Goal: Task Accomplishment & Management: Manage account settings

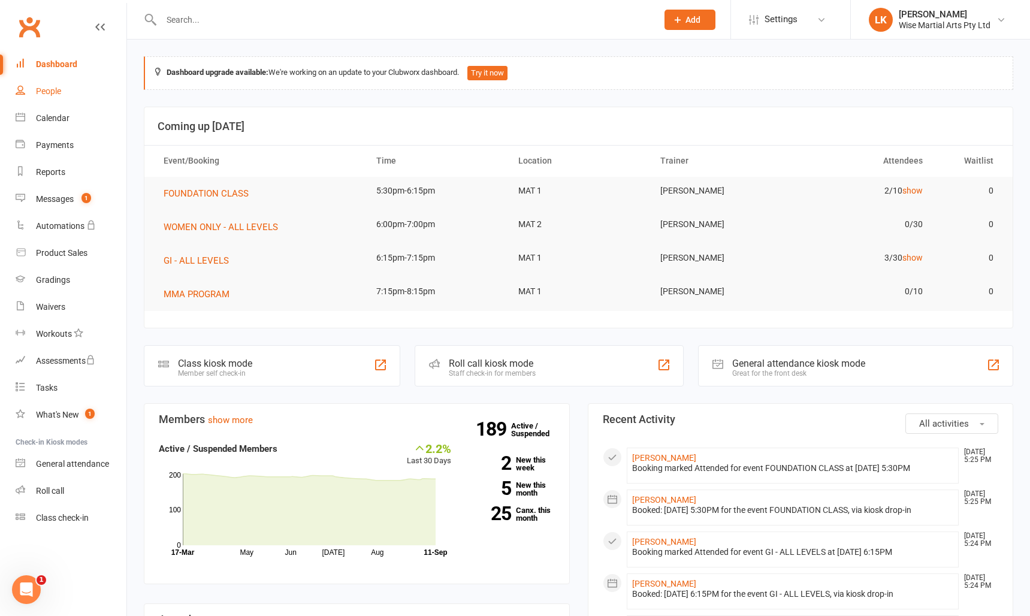
click at [56, 93] on div "People" at bounding box center [48, 91] width 25 height 10
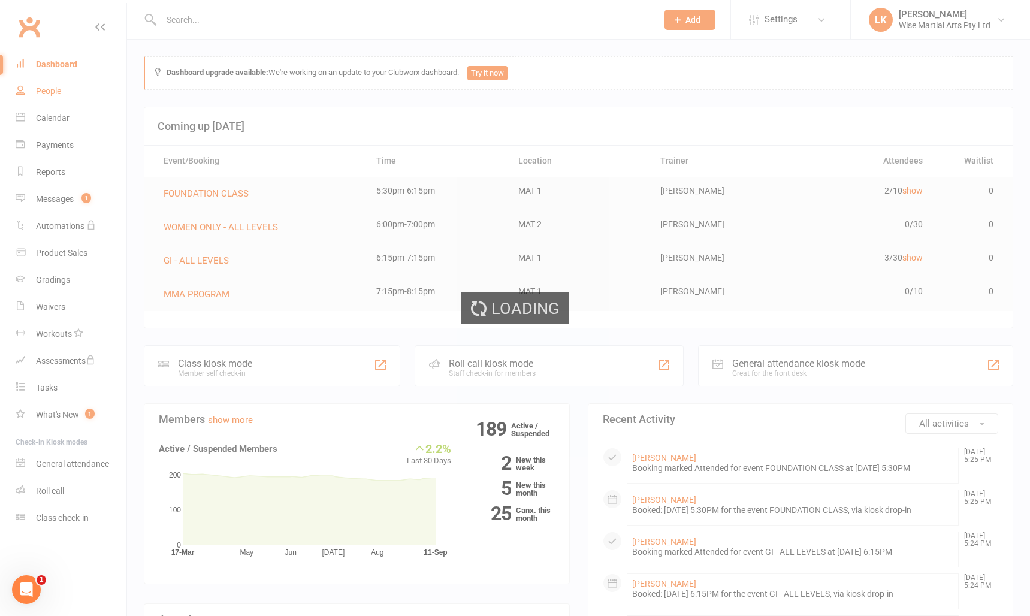
select select "50"
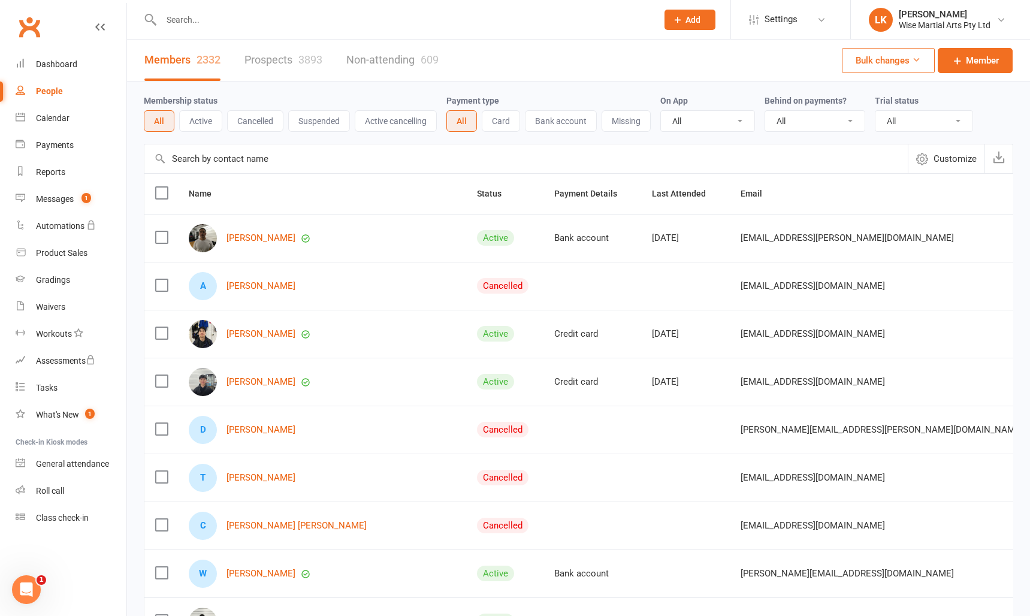
click at [202, 117] on button "Active" at bounding box center [200, 121] width 43 height 22
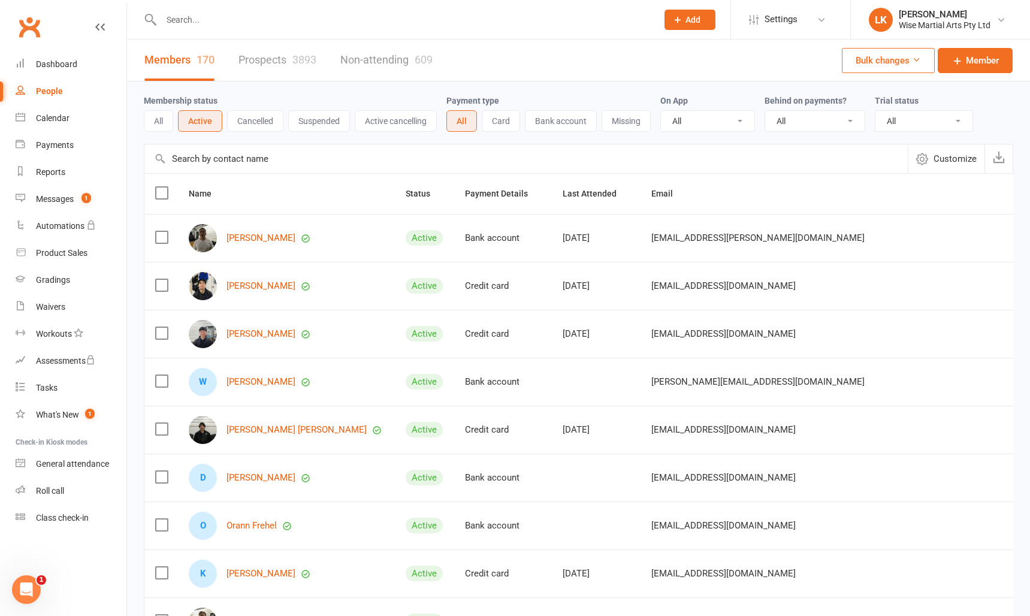
click at [314, 120] on button "Suspended" at bounding box center [319, 121] width 62 height 22
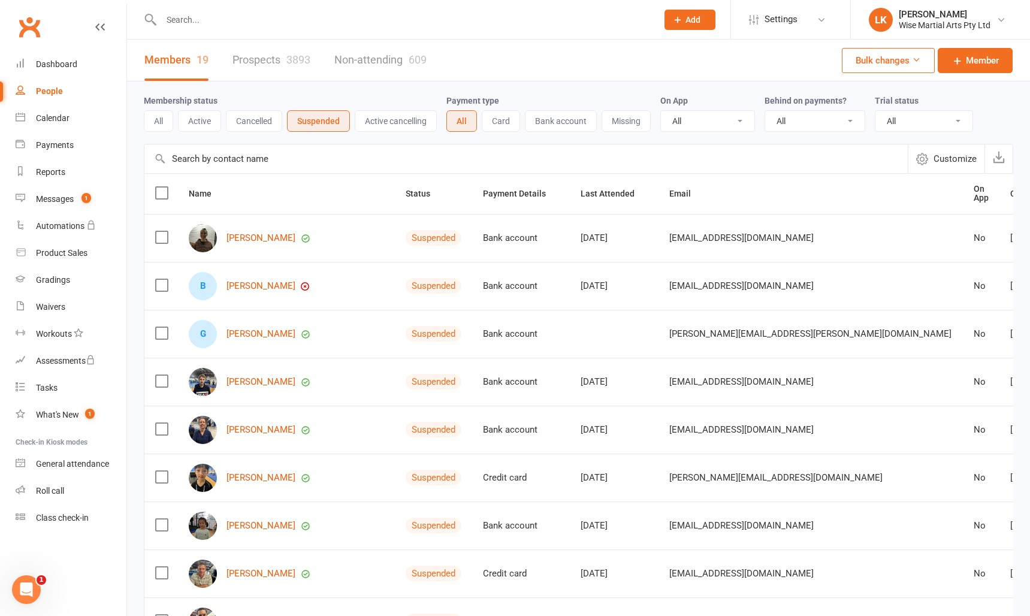
click at [379, 124] on button "Active cancelling" at bounding box center [396, 121] width 82 height 22
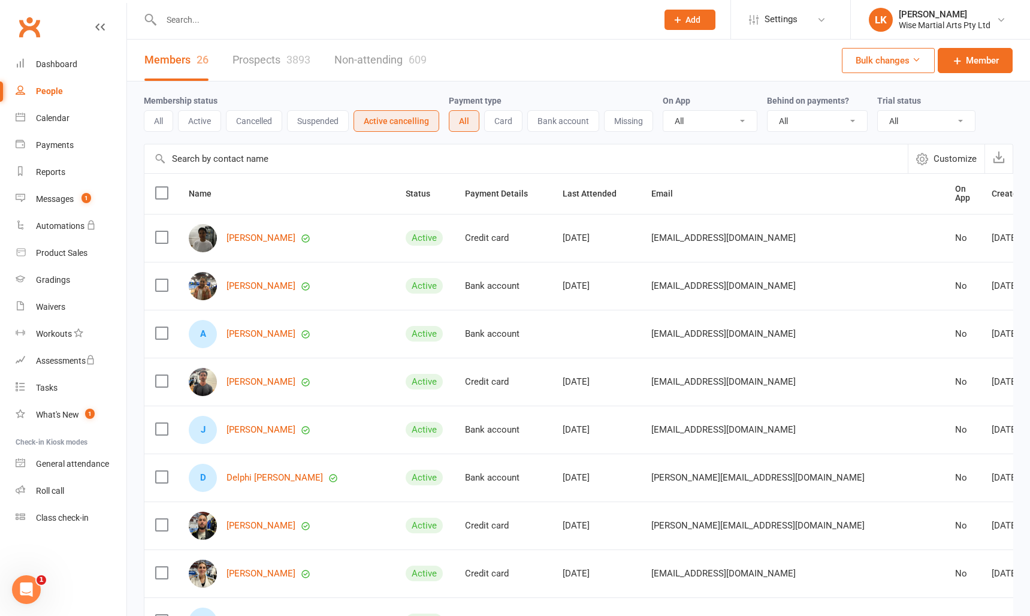
scroll to position [2, 0]
click at [200, 116] on button "Active" at bounding box center [199, 119] width 43 height 22
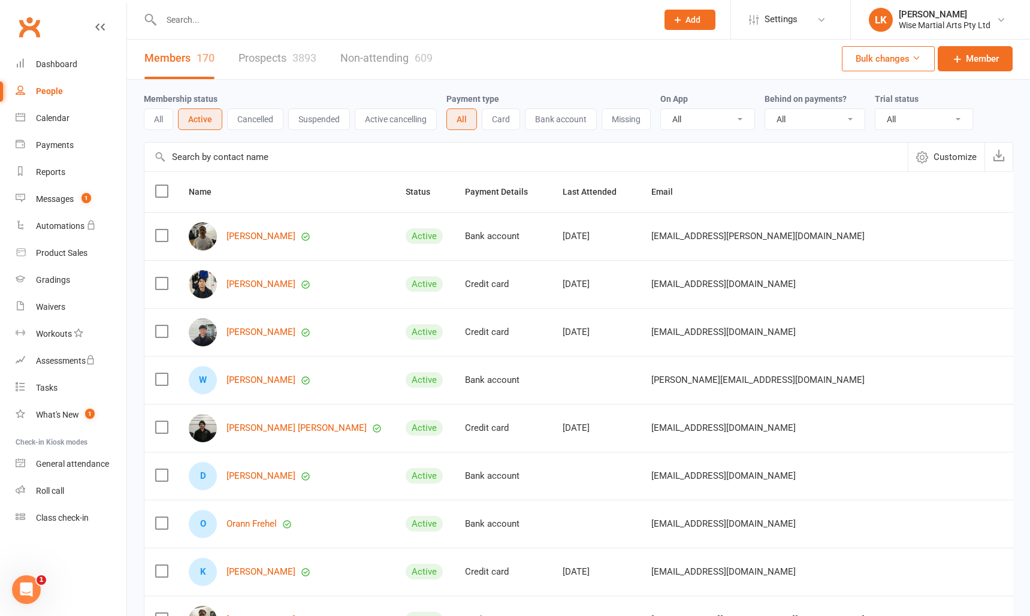
click at [252, 122] on button "Cancelled" at bounding box center [255, 119] width 56 height 22
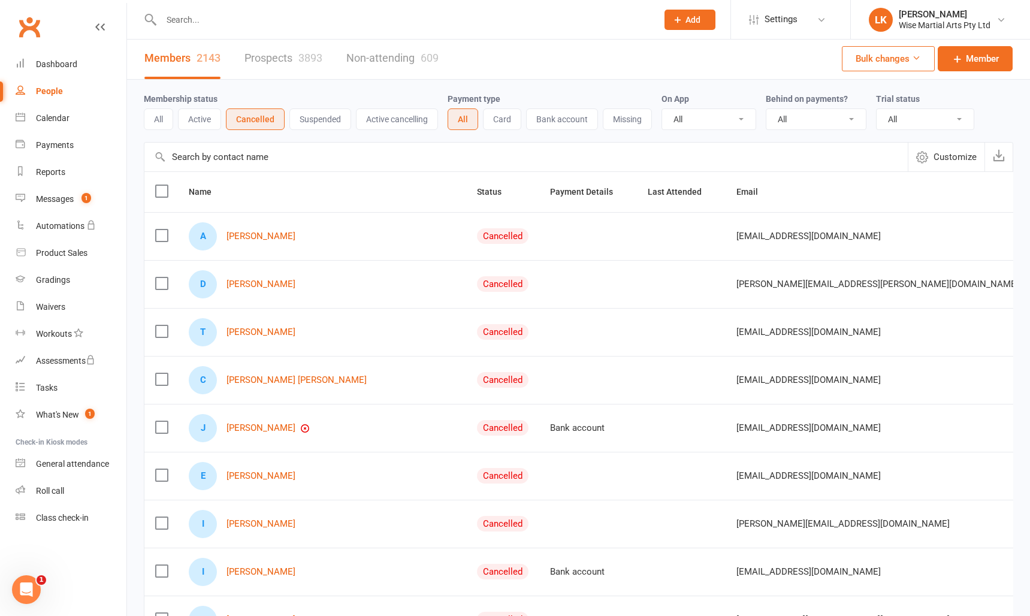
click at [318, 119] on button "Suspended" at bounding box center [320, 119] width 62 height 22
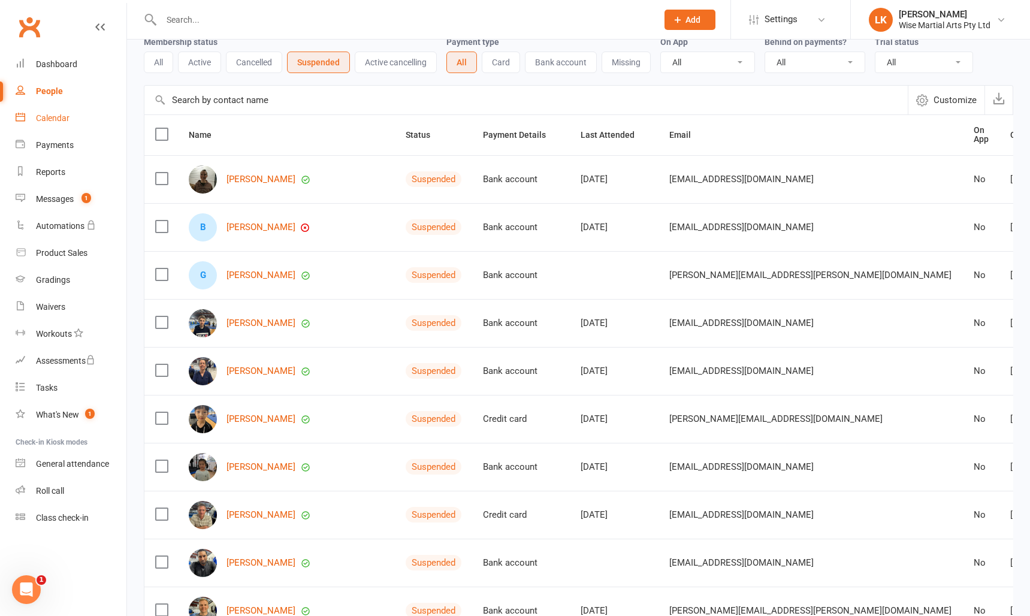
scroll to position [0, 0]
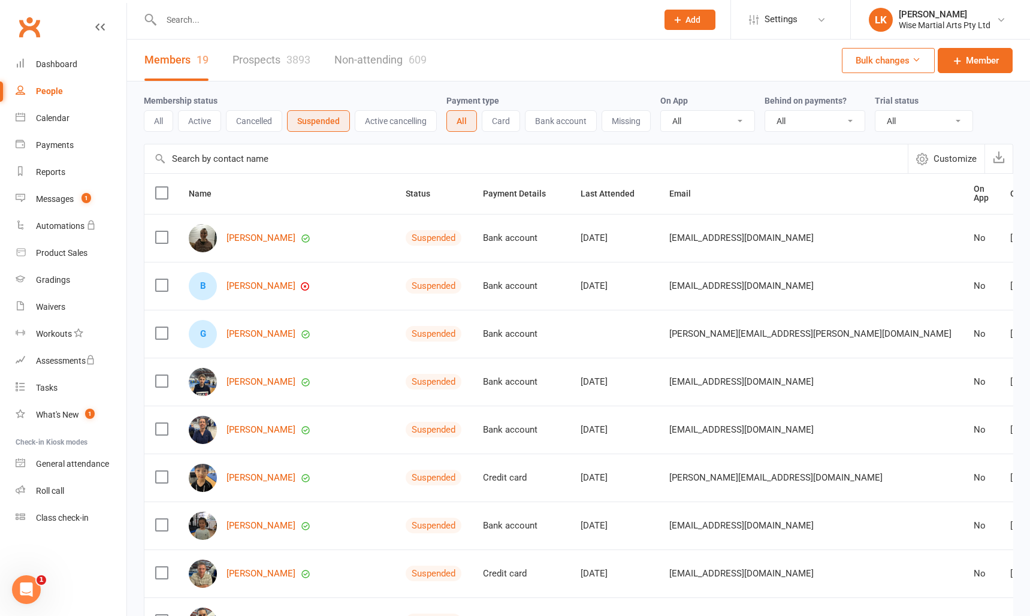
click at [191, 20] on input "text" at bounding box center [403, 19] width 491 height 17
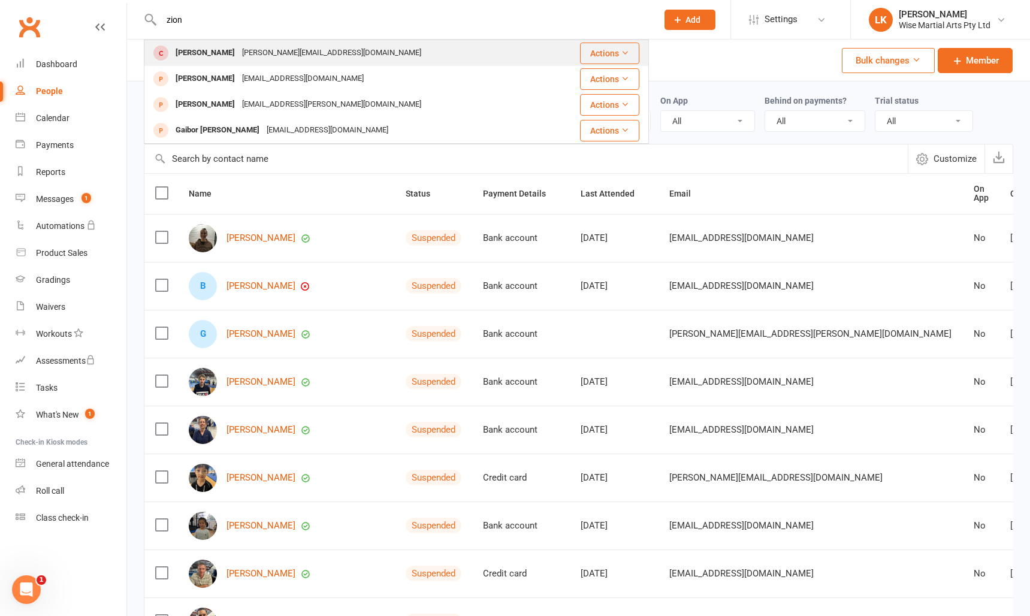
type input "zion"
click at [189, 53] on div "[PERSON_NAME]" at bounding box center [205, 52] width 66 height 17
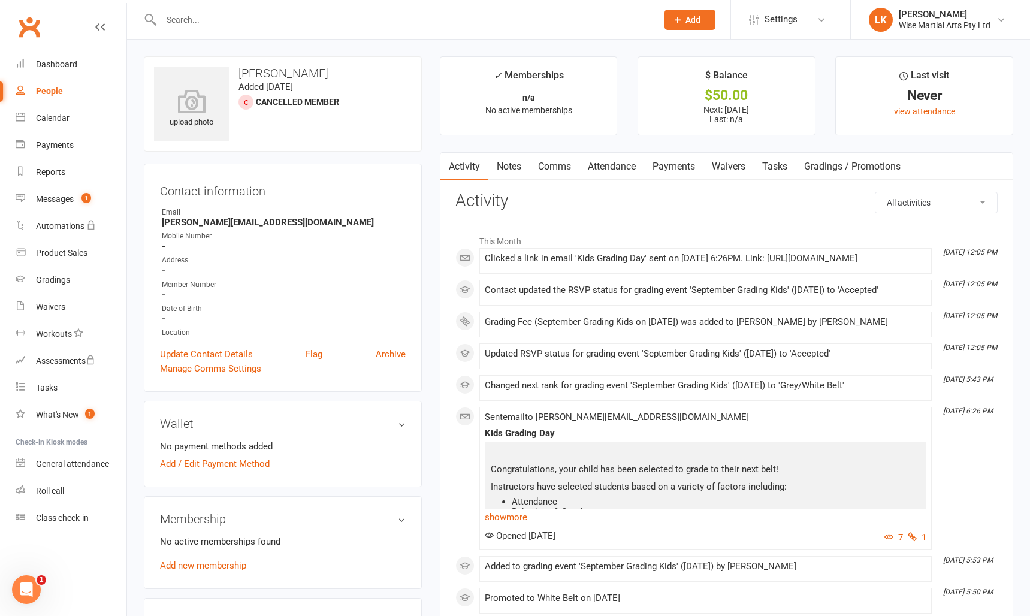
click at [678, 170] on link "Payments" at bounding box center [673, 167] width 59 height 28
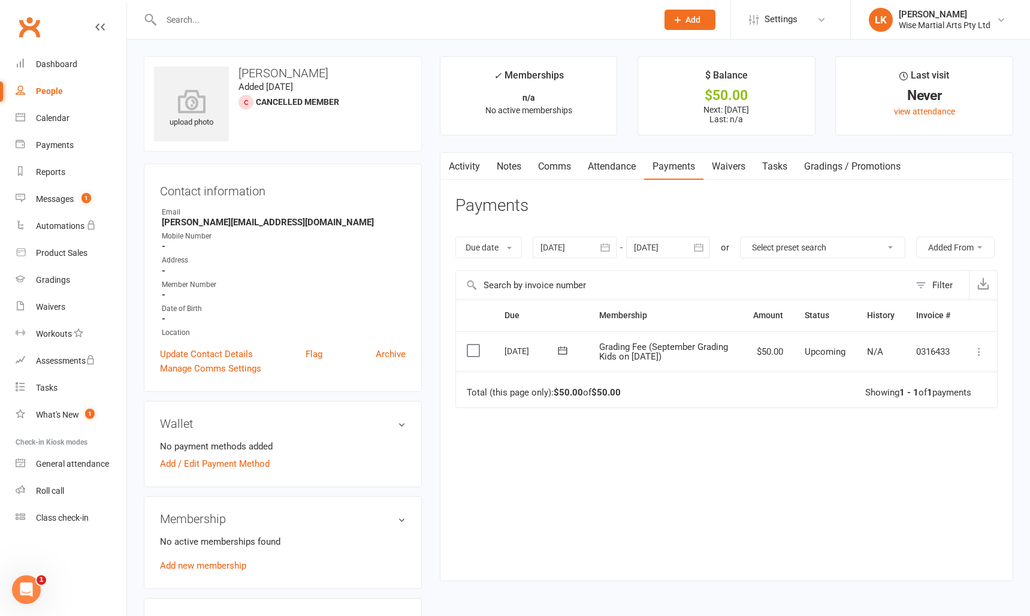
click at [575, 246] on div at bounding box center [575, 248] width 84 height 22
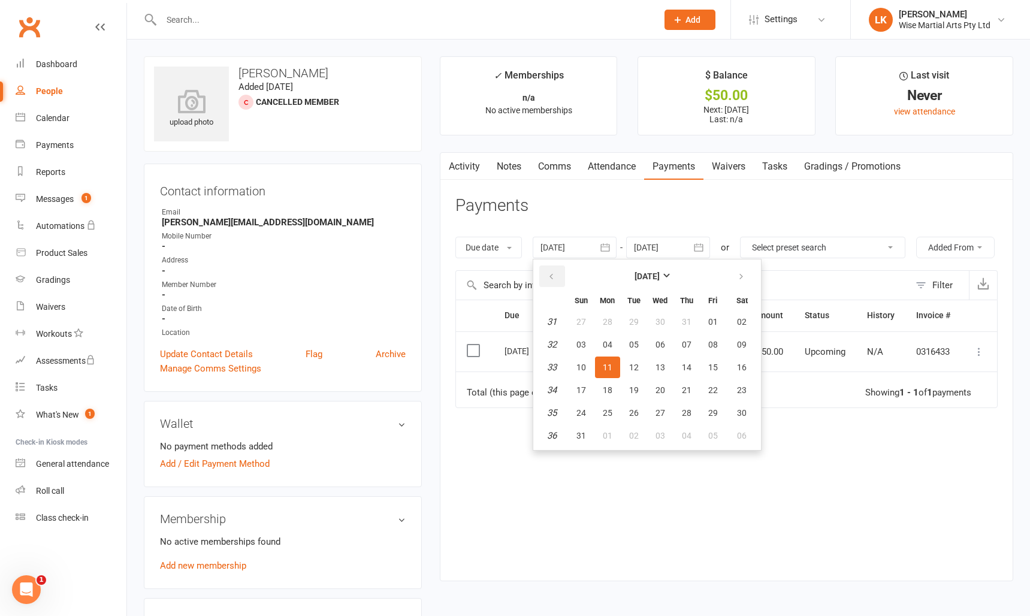
click at [547, 276] on button "button" at bounding box center [552, 276] width 26 height 22
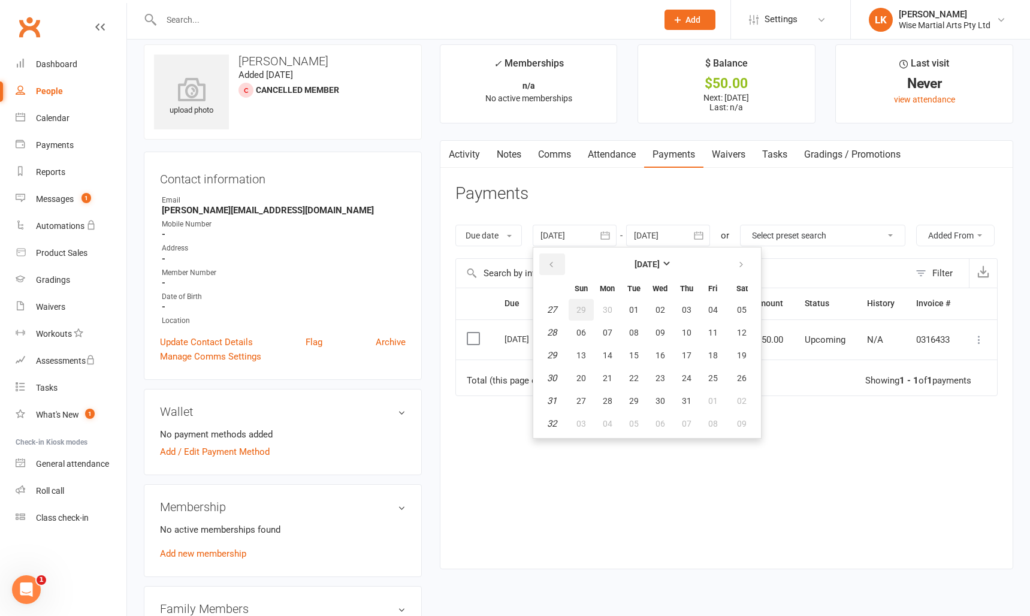
scroll to position [10, 0]
click at [639, 310] on span "01" at bounding box center [634, 312] width 10 height 10
type input "[DATE]"
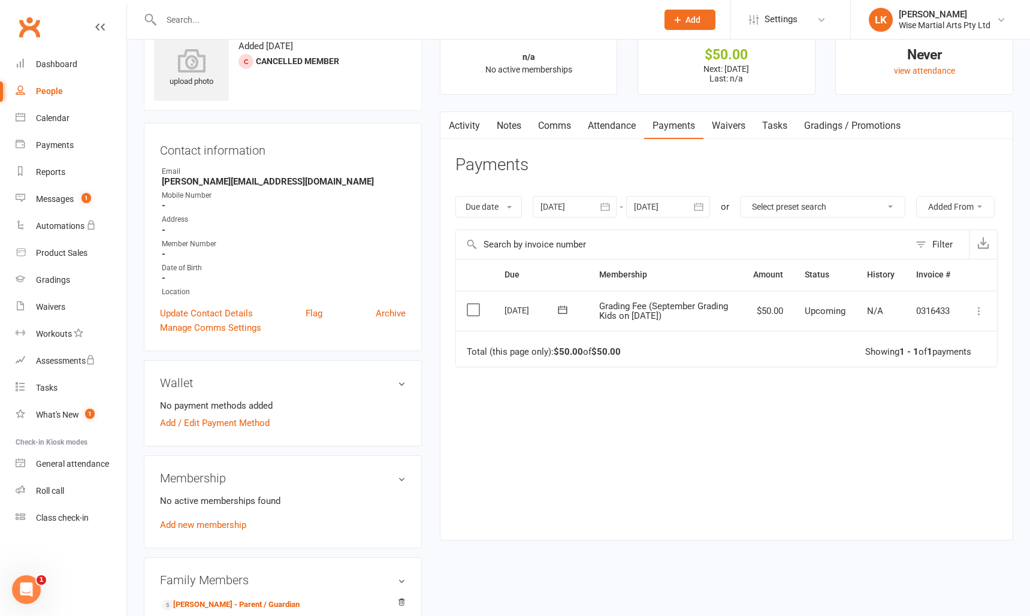
scroll to position [0, 0]
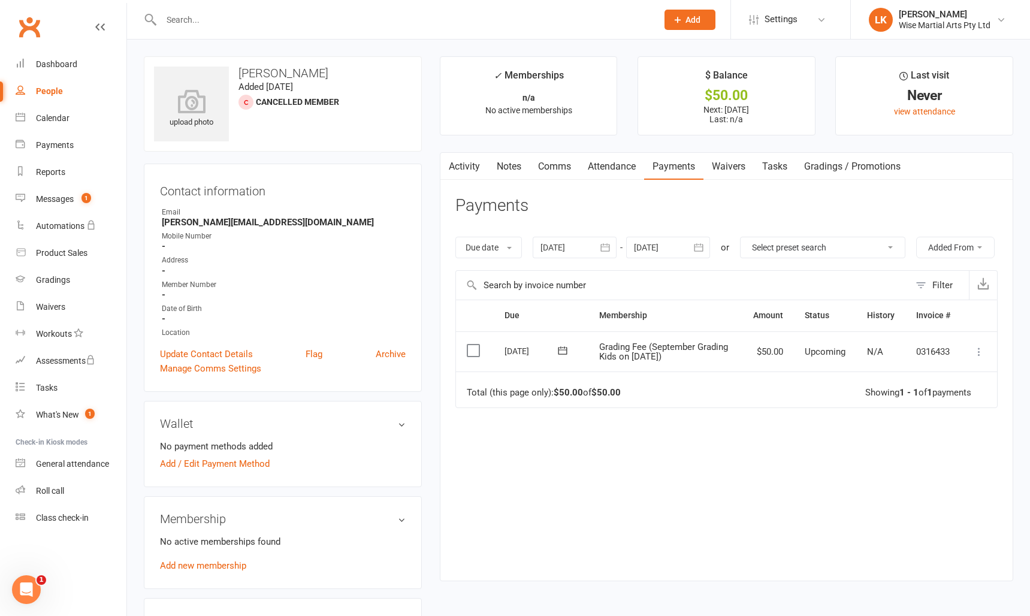
click at [244, 25] on input "text" at bounding box center [403, 19] width 491 height 17
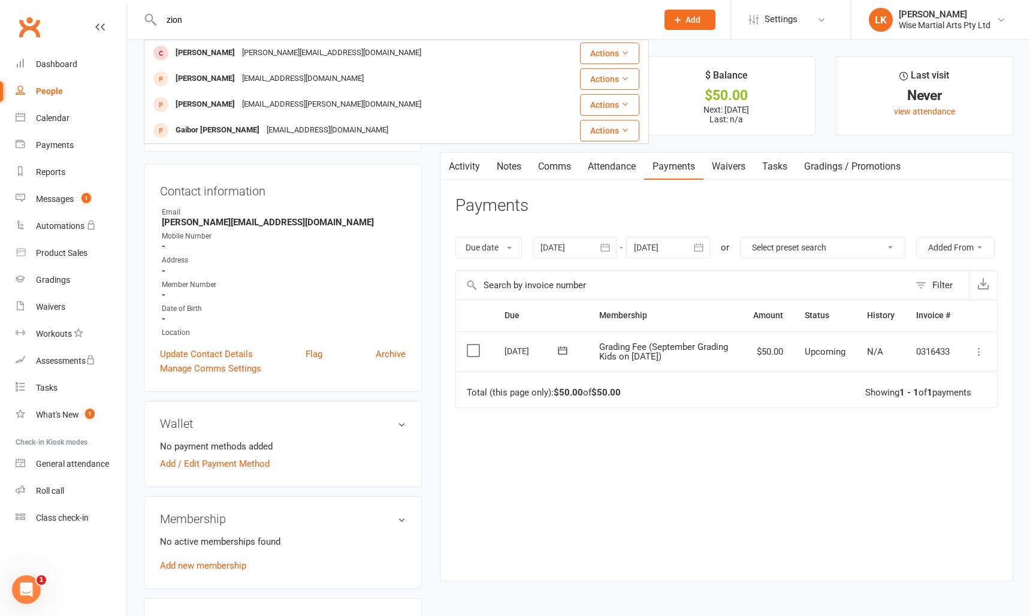
type input "zion"
click at [918, 207] on header "Payments" at bounding box center [726, 208] width 542 height 33
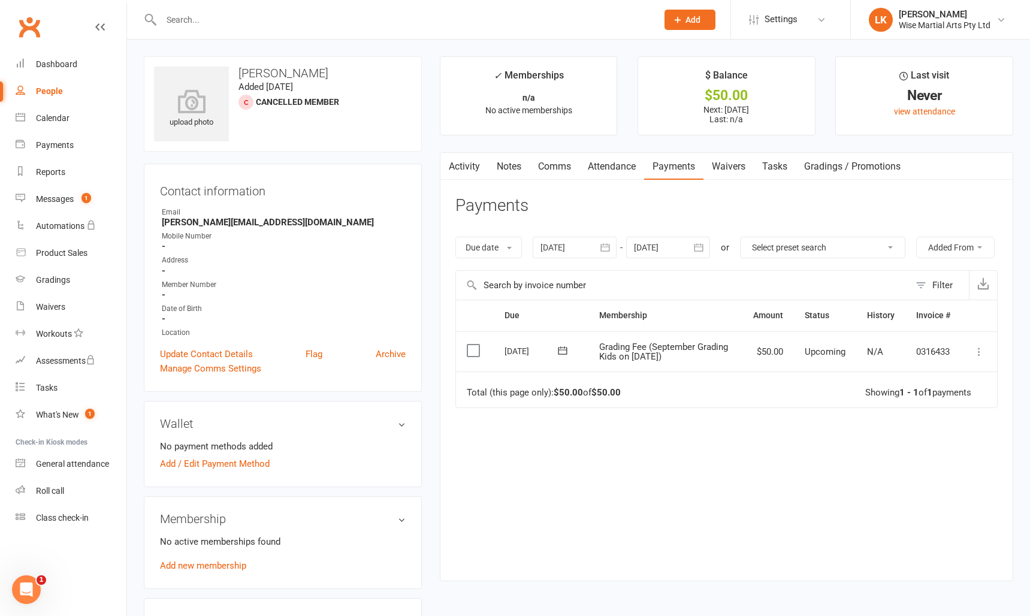
click at [269, 22] on input "text" at bounding box center [403, 19] width 491 height 17
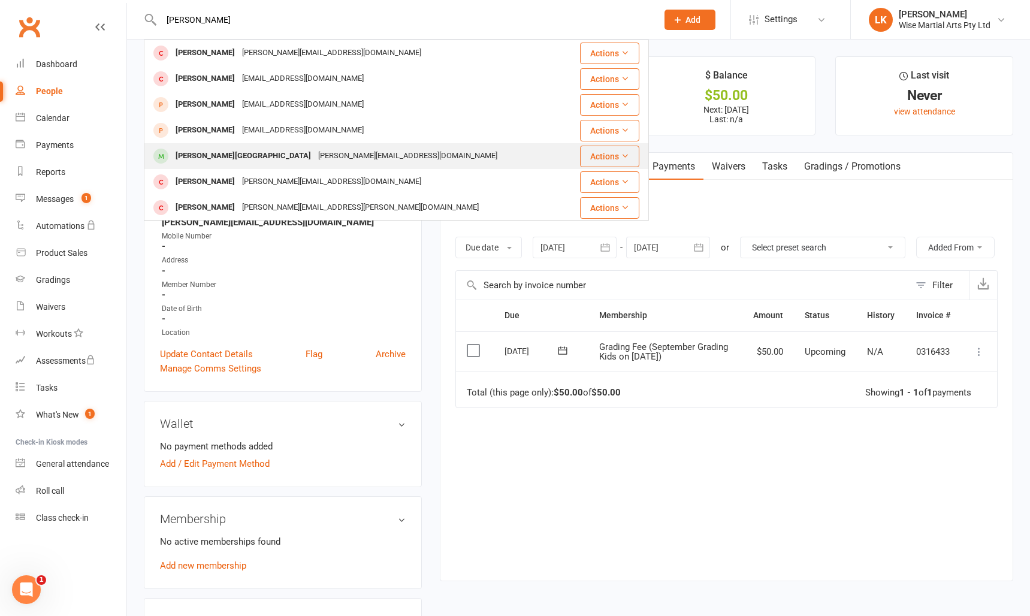
type input "[PERSON_NAME]"
click at [202, 158] on div "[PERSON_NAME][GEOGRAPHIC_DATA]" at bounding box center [243, 155] width 143 height 17
